Goal: Contribute content: Add original content to the website for others to see

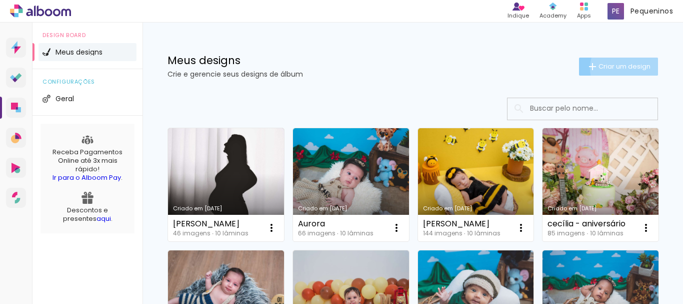
click at [620, 67] on span "Criar um design" at bounding box center [625, 66] width 52 height 7
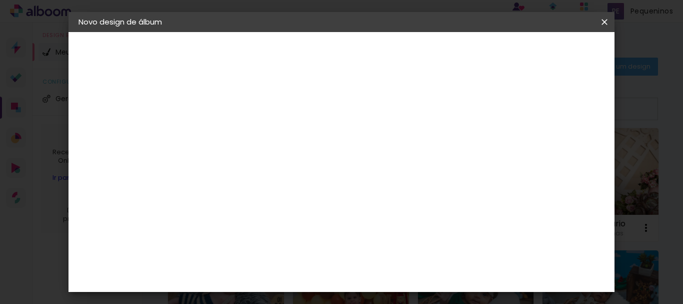
click at [242, 131] on input at bounding box center [242, 135] width 0 height 16
click at [242, 136] on input at bounding box center [242, 135] width 0 height 16
click at [242, 134] on input at bounding box center [242, 135] width 0 height 16
click at [242, 139] on input "Leonardo - Ju" at bounding box center [242, 135] width 0 height 16
type input "[PERSON_NAME]"
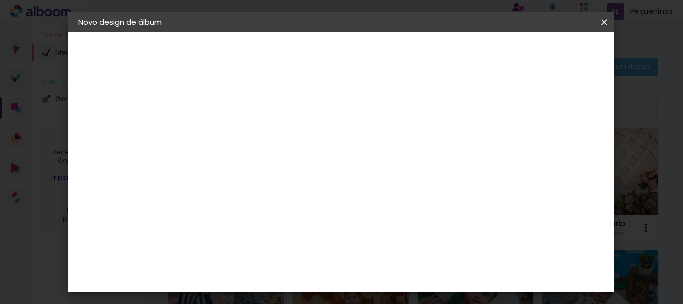
type paper-input "[PERSON_NAME]"
click at [0, 0] on slot "Avançar" at bounding box center [0, 0] width 0 height 0
click at [429, 58] on paper-button "Avançar" at bounding box center [404, 53] width 49 height 17
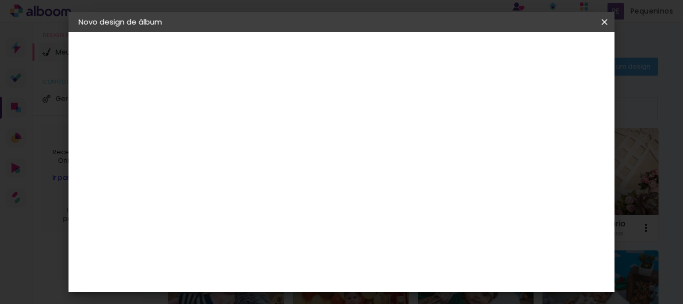
click at [281, 167] on input "text" at bounding box center [261, 175] width 39 height 16
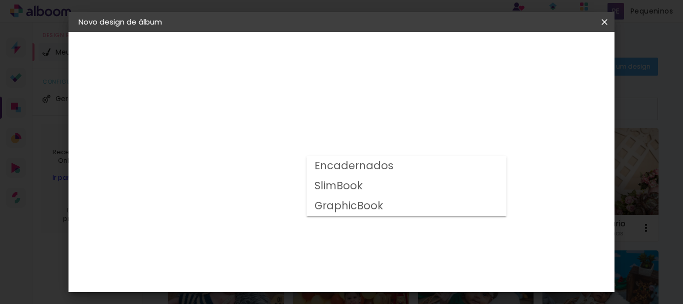
click at [0, 0] on slot "SlimBook" at bounding box center [0, 0] width 0 height 0
type input "SlimBook"
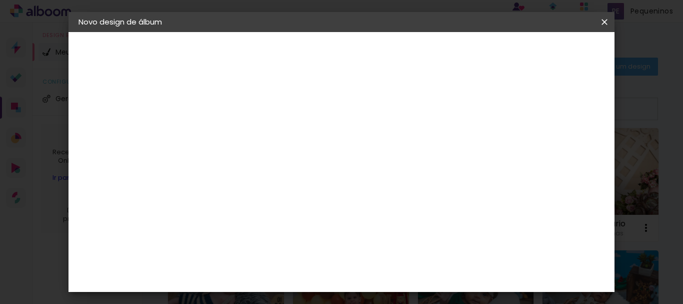
scroll to position [450, 0]
click at [0, 0] on slot "Avançar" at bounding box center [0, 0] width 0 height 0
click at [0, 0] on slot "Voltar" at bounding box center [0, 0] width 0 height 0
click at [297, 162] on paper-input-container "Linha" at bounding box center [268, 175] width 58 height 26
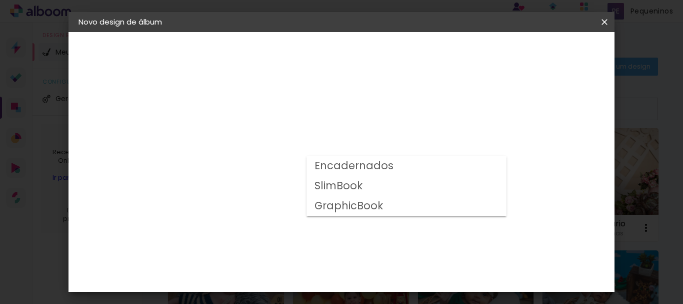
click at [0, 0] on slot "SlimBook" at bounding box center [0, 0] width 0 height 0
type input "SlimBook"
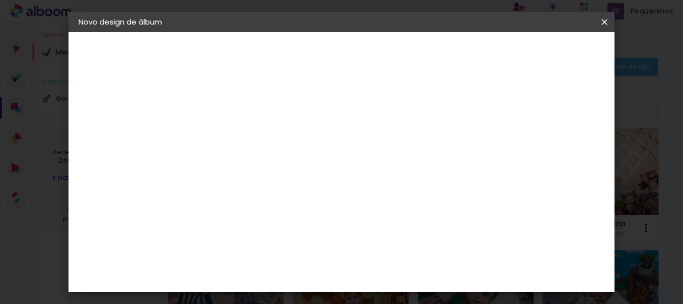
scroll to position [150, 0]
click at [310, 161] on span "20 × 30" at bounding box center [286, 171] width 47 height 21
click at [0, 0] on slot "Avançar" at bounding box center [0, 0] width 0 height 0
click at [457, 104] on div "Mostrar sangria" at bounding box center [424, 108] width 67 height 13
type paper-checkbox "on"
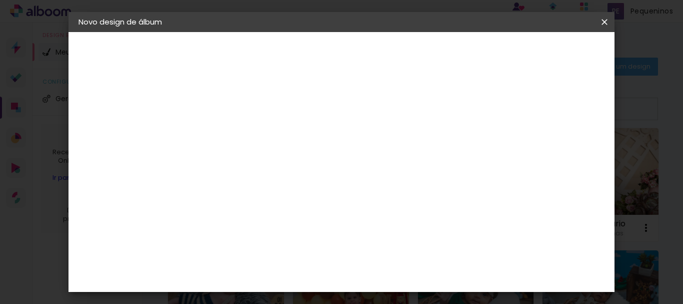
click at [457, 61] on paper-button "Iniciar design" at bounding box center [431, 57] width 52 height 24
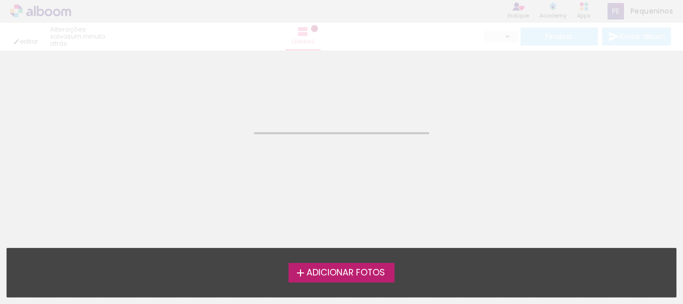
click at [335, 276] on span "Adicionar Fotos" at bounding box center [346, 272] width 79 height 9
click at [0, 0] on input "file" at bounding box center [0, 0] width 0 height 0
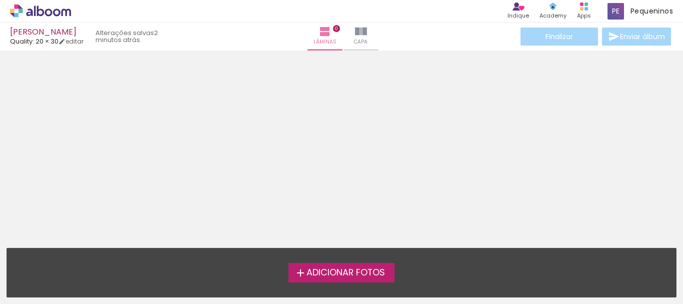
click at [359, 276] on span "Adicionar Fotos" at bounding box center [346, 272] width 79 height 9
click at [0, 0] on input "file" at bounding box center [0, 0] width 0 height 0
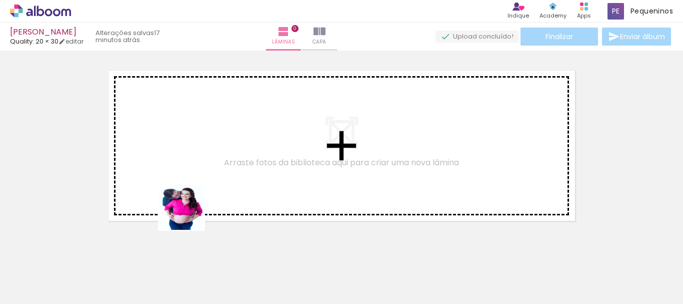
drag, startPoint x: 104, startPoint y: 277, endPoint x: 196, endPoint y: 206, distance: 115.5
click at [196, 206] on quentale-workspace at bounding box center [341, 152] width 683 height 304
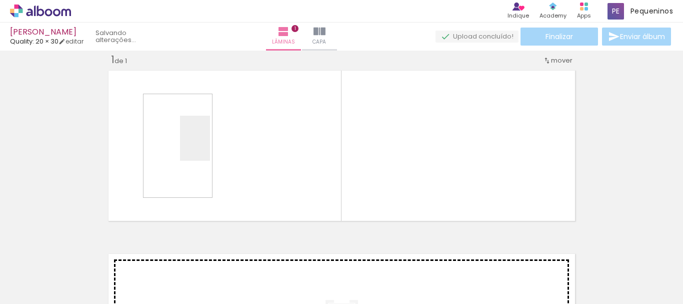
drag, startPoint x: 169, startPoint y: 230, endPoint x: 210, endPoint y: 146, distance: 93.9
click at [210, 146] on quentale-workspace at bounding box center [341, 152] width 683 height 304
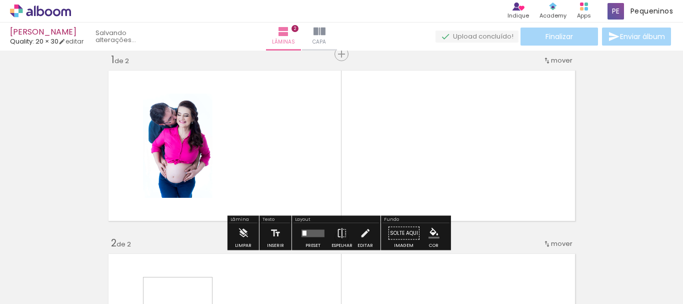
click at [289, 142] on quentale-workspace at bounding box center [341, 152] width 683 height 304
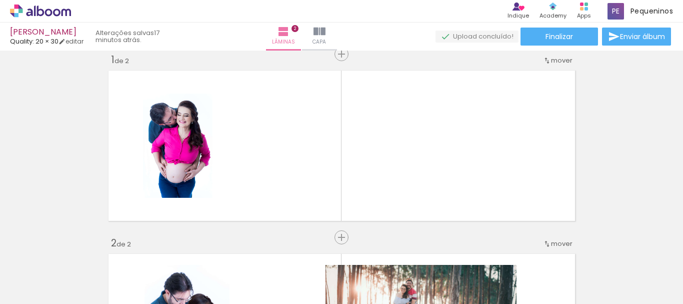
scroll to position [196, 0]
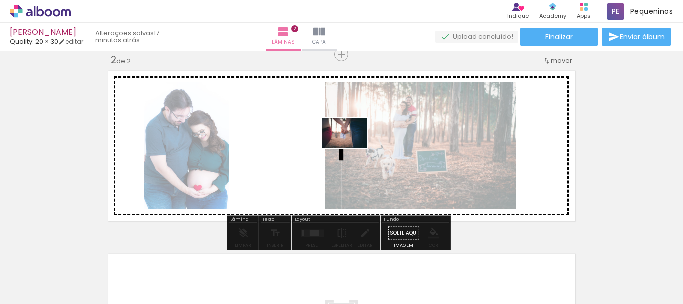
drag, startPoint x: 272, startPoint y: 273, endPoint x: 352, endPoint y: 148, distance: 148.7
click at [352, 148] on quentale-workspace at bounding box center [341, 152] width 683 height 304
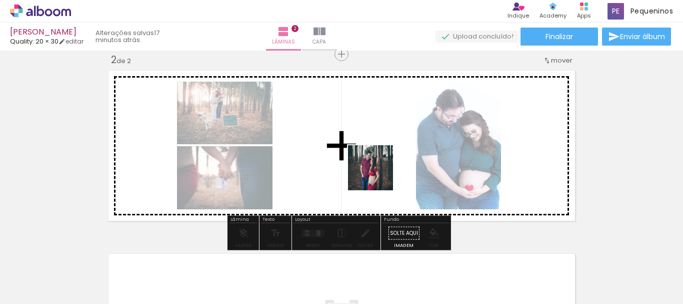
drag, startPoint x: 387, startPoint y: 275, endPoint x: 382, endPoint y: 166, distance: 109.6
click at [382, 166] on quentale-workspace at bounding box center [341, 152] width 683 height 304
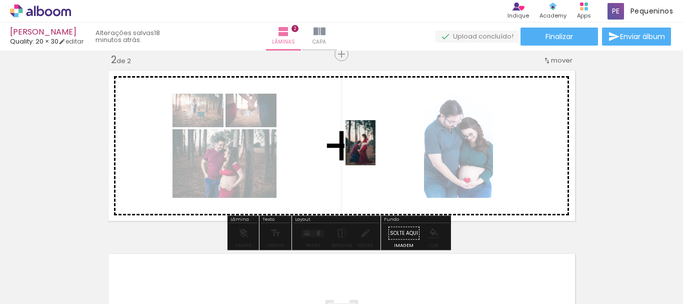
drag, startPoint x: 337, startPoint y: 282, endPoint x: 376, endPoint y: 150, distance: 137.2
click at [376, 150] on quentale-workspace at bounding box center [341, 152] width 683 height 304
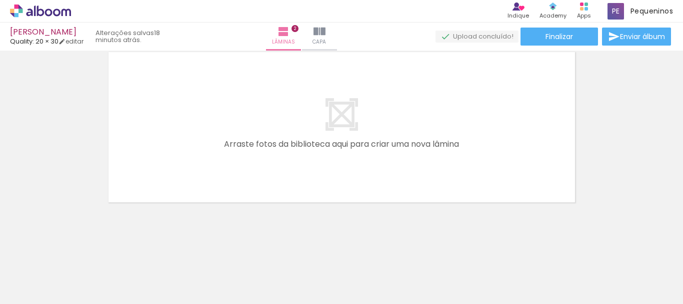
scroll to position [0, 338]
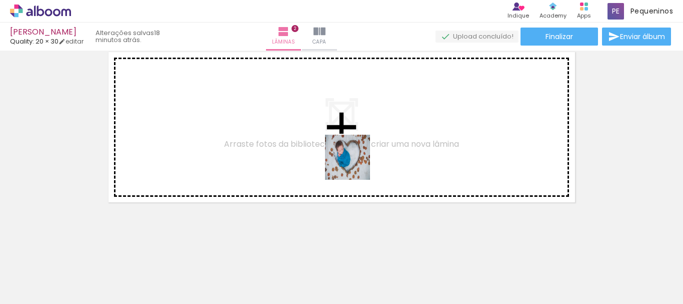
drag, startPoint x: 317, startPoint y: 268, endPoint x: 355, endPoint y: 165, distance: 110.5
click at [355, 165] on quentale-workspace at bounding box center [341, 152] width 683 height 304
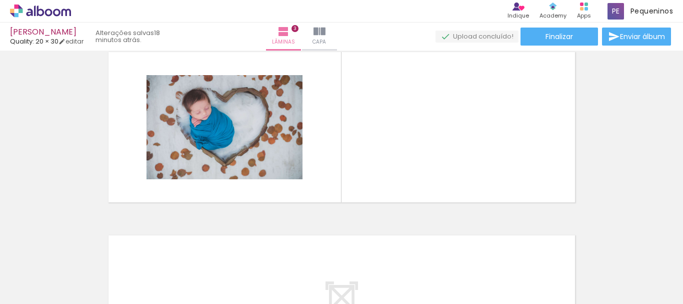
scroll to position [379, 0]
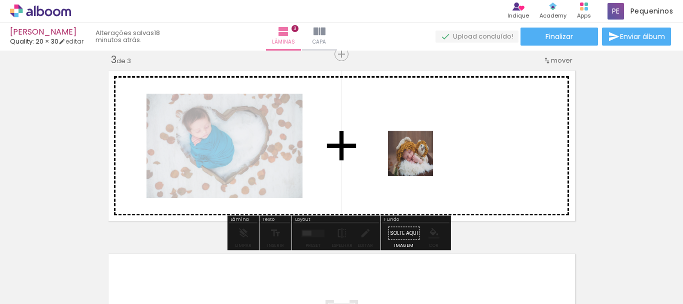
drag, startPoint x: 387, startPoint y: 272, endPoint x: 418, endPoint y: 161, distance: 115.3
click at [418, 161] on quentale-workspace at bounding box center [341, 152] width 683 height 304
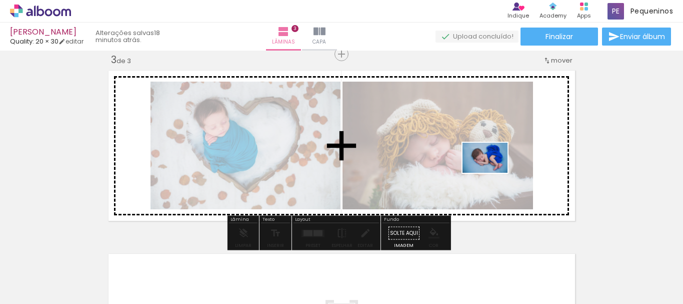
drag, startPoint x: 438, startPoint y: 274, endPoint x: 493, endPoint y: 173, distance: 114.8
click at [493, 173] on quentale-workspace at bounding box center [341, 152] width 683 height 304
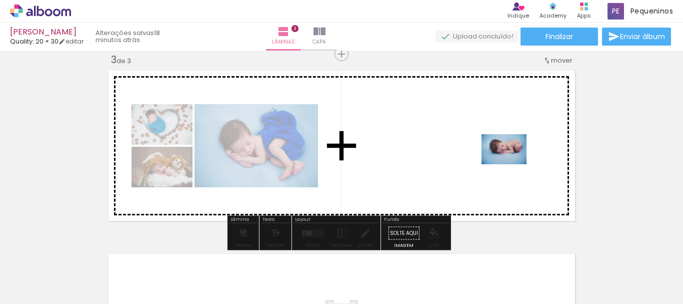
drag, startPoint x: 498, startPoint y: 280, endPoint x: 512, endPoint y: 164, distance: 116.4
click at [512, 164] on quentale-workspace at bounding box center [341, 152] width 683 height 304
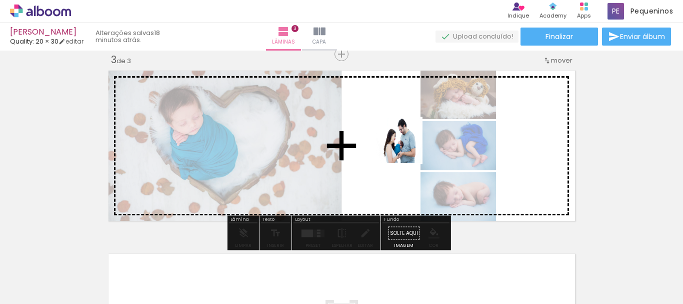
drag, startPoint x: 216, startPoint y: 279, endPoint x: 380, endPoint y: 175, distance: 194.2
click at [407, 144] on quentale-workspace at bounding box center [341, 152] width 683 height 304
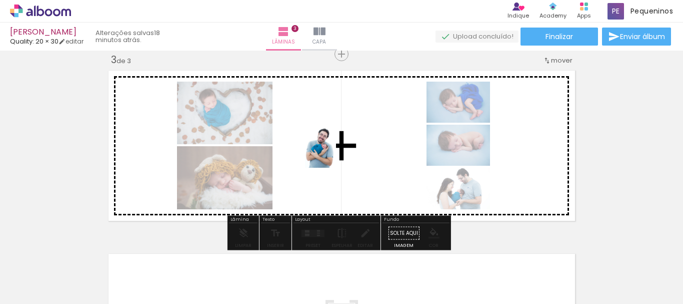
drag, startPoint x: 287, startPoint y: 187, endPoint x: 271, endPoint y: 275, distance: 88.9
click at [335, 153] on quentale-workspace at bounding box center [341, 152] width 683 height 304
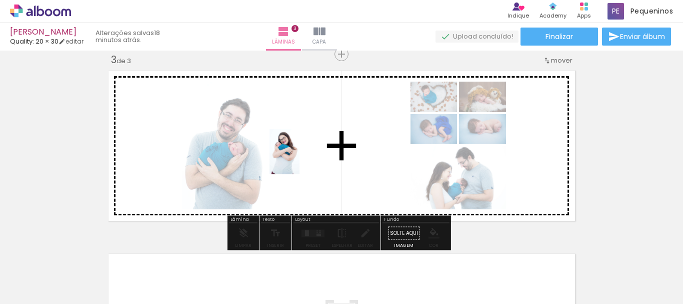
drag, startPoint x: 271, startPoint y: 275, endPoint x: 300, endPoint y: 159, distance: 119.0
click at [300, 159] on quentale-workspace at bounding box center [341, 152] width 683 height 304
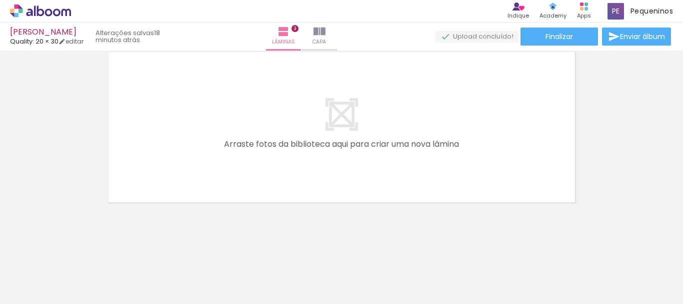
scroll to position [0, 707]
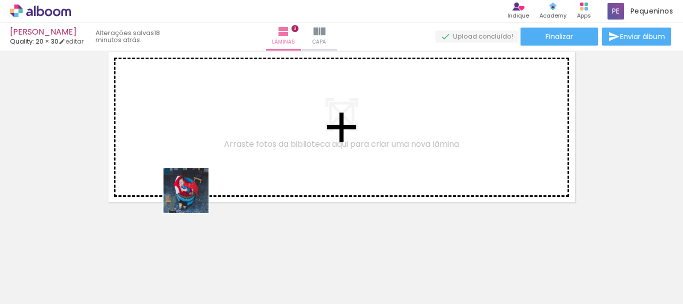
drag, startPoint x: 194, startPoint y: 276, endPoint x: 194, endPoint y: 160, distance: 116.0
click at [194, 160] on quentale-workspace at bounding box center [341, 152] width 683 height 304
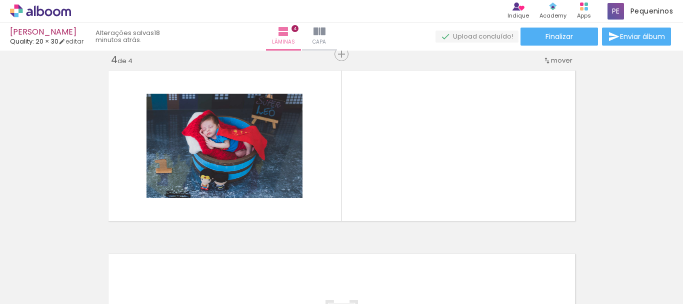
scroll to position [562, 0]
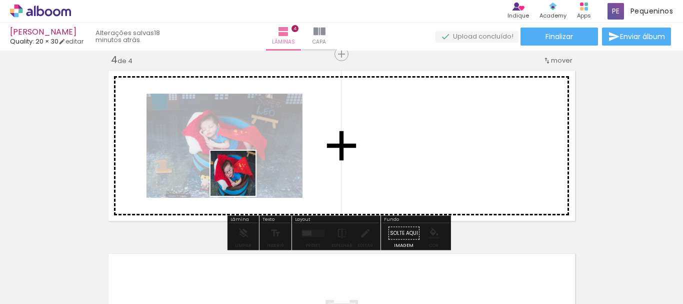
drag, startPoint x: 240, startPoint y: 275, endPoint x: 242, endPoint y: 144, distance: 131.0
click at [242, 144] on quentale-workspace at bounding box center [341, 152] width 683 height 304
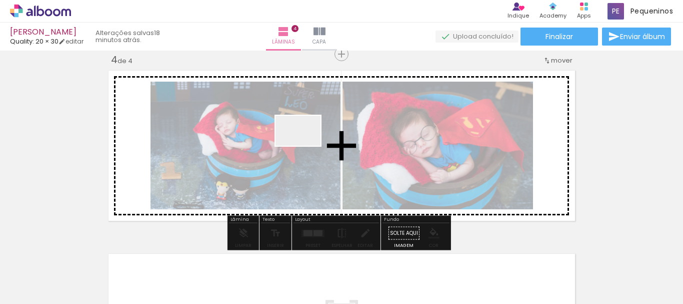
drag, startPoint x: 294, startPoint y: 276, endPoint x: 306, endPoint y: 146, distance: 130.5
click at [306, 146] on quentale-workspace at bounding box center [341, 152] width 683 height 304
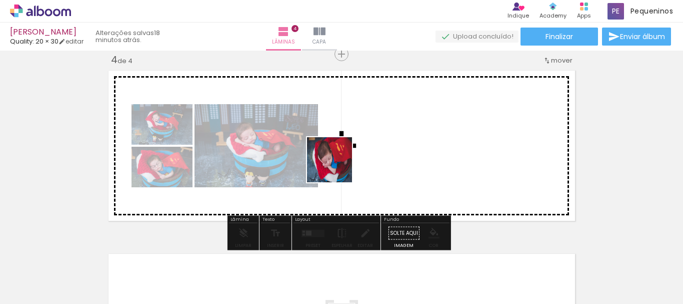
drag, startPoint x: 347, startPoint y: 266, endPoint x: 337, endPoint y: 167, distance: 99.5
click at [337, 167] on quentale-workspace at bounding box center [341, 152] width 683 height 304
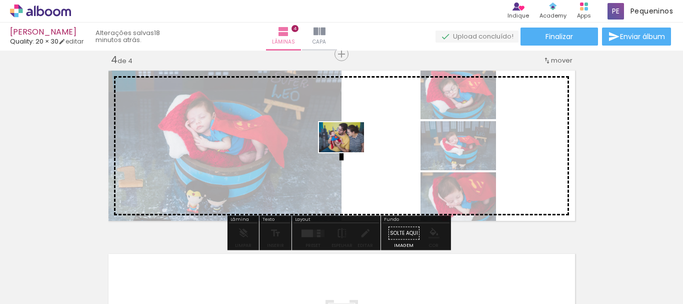
drag, startPoint x: 409, startPoint y: 273, endPoint x: 349, endPoint y: 152, distance: 134.4
click at [349, 152] on quentale-workspace at bounding box center [341, 152] width 683 height 304
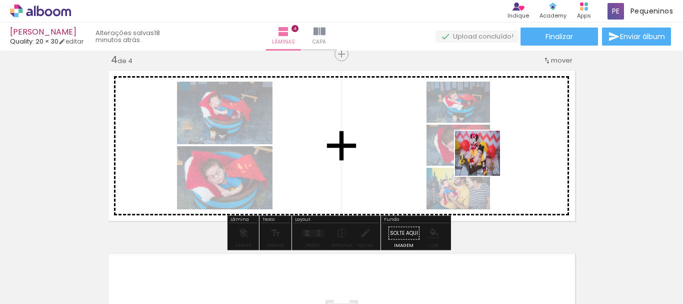
drag, startPoint x: 459, startPoint y: 272, endPoint x: 490, endPoint y: 154, distance: 122.5
click at [490, 154] on quentale-workspace at bounding box center [341, 152] width 683 height 304
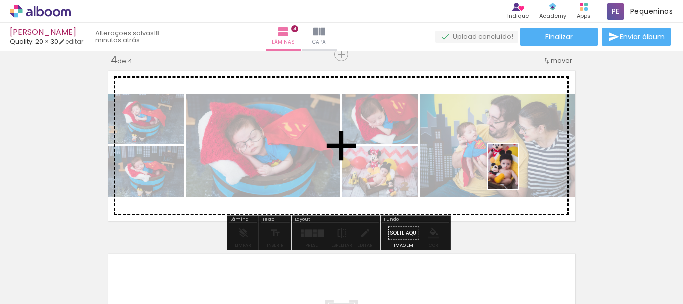
drag, startPoint x: 519, startPoint y: 188, endPoint x: 519, endPoint y: 174, distance: 13.5
click at [519, 174] on quentale-workspace at bounding box center [341, 152] width 683 height 304
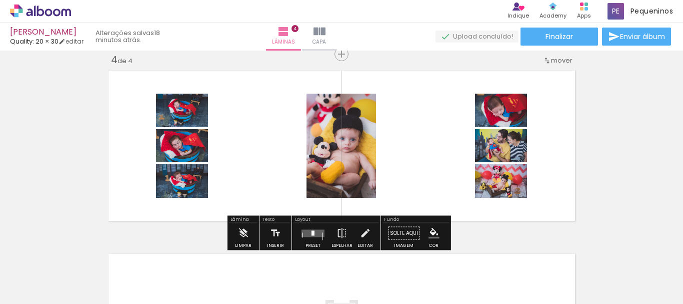
scroll to position [0, 954]
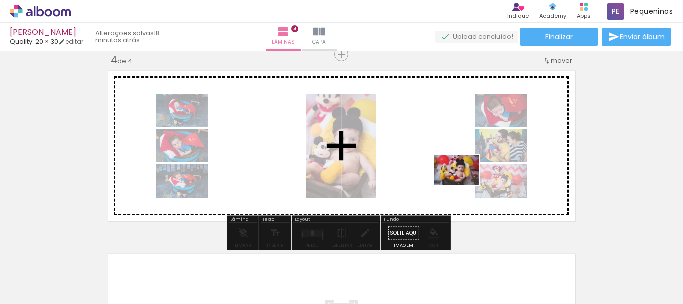
drag, startPoint x: 412, startPoint y: 217, endPoint x: 464, endPoint y: 185, distance: 61.1
click at [464, 185] on quentale-workspace at bounding box center [341, 152] width 683 height 304
